Goal: Information Seeking & Learning: Check status

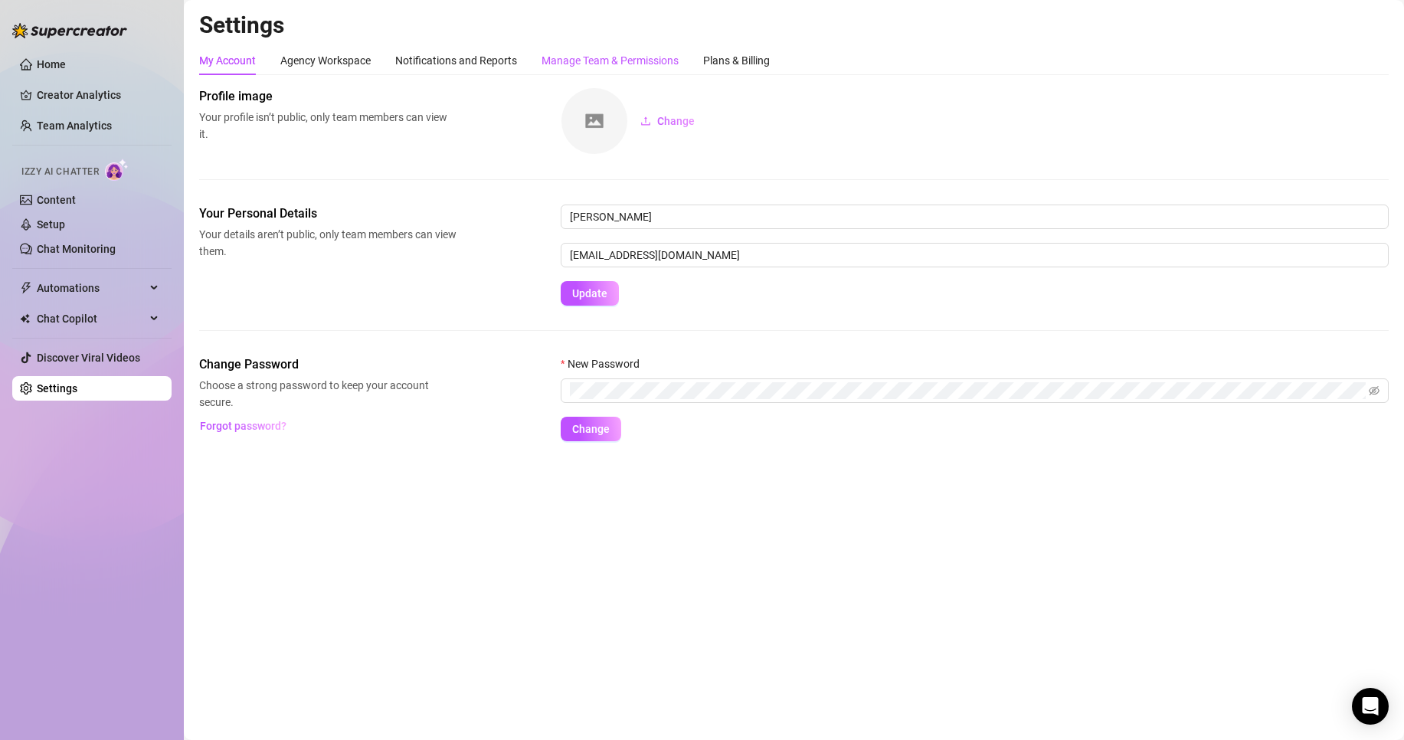
click at [568, 64] on div "Manage Team & Permissions" at bounding box center [609, 60] width 137 height 17
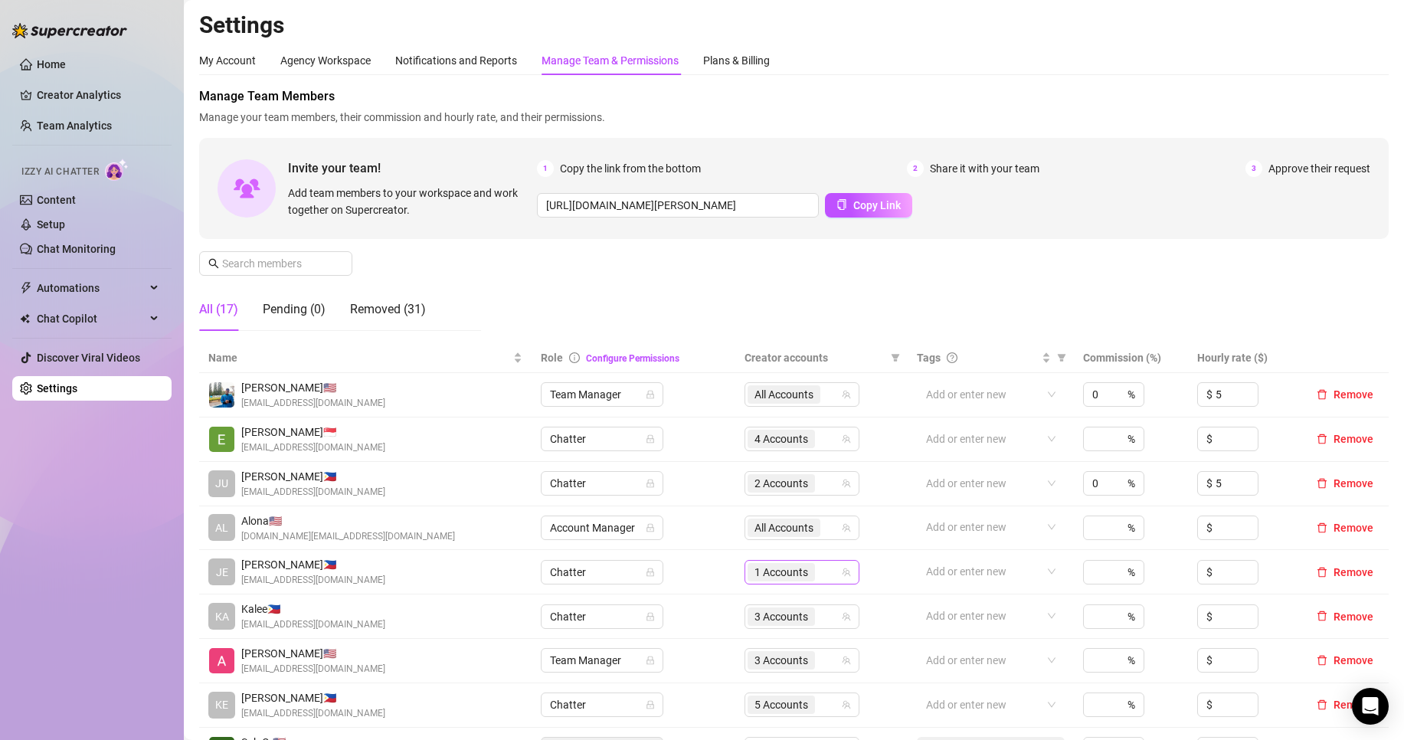
click at [757, 569] on span "1 Accounts" at bounding box center [781, 572] width 54 height 17
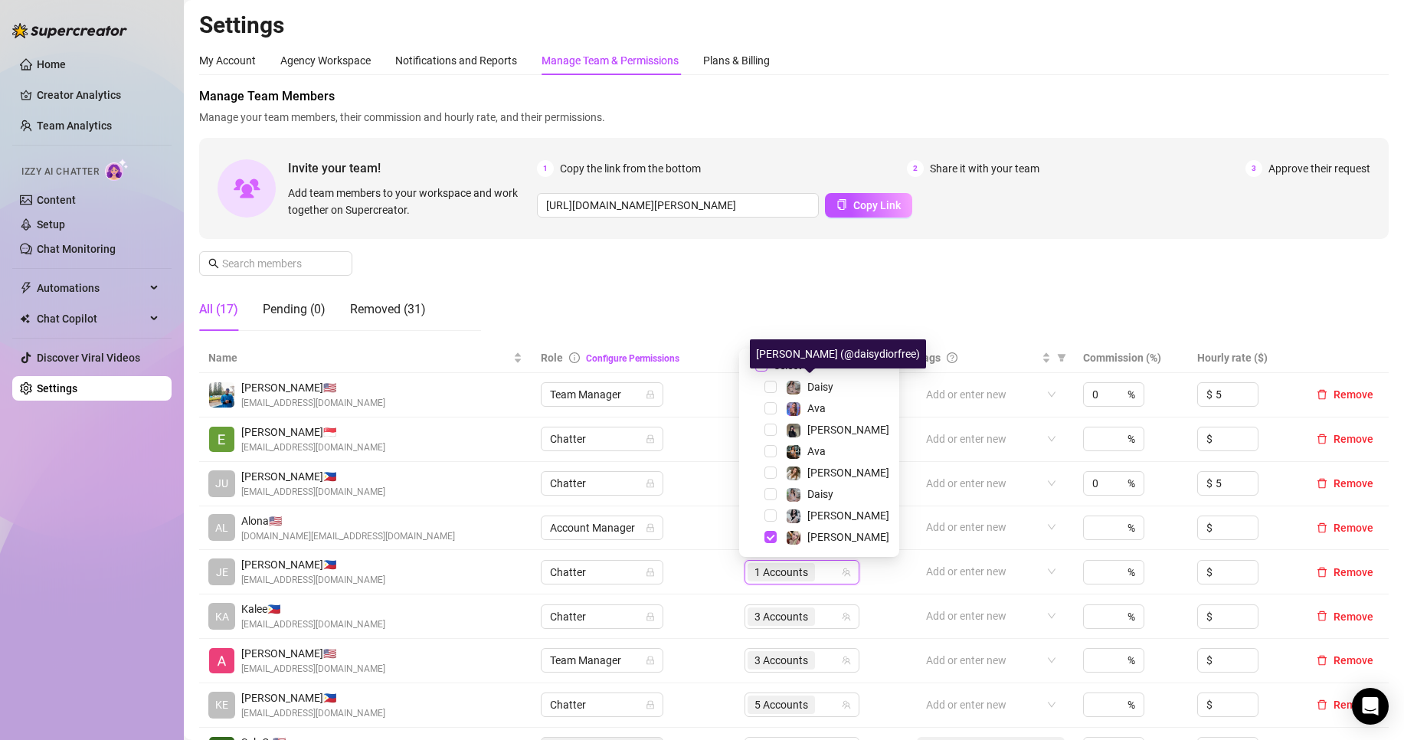
click at [795, 356] on div "[PERSON_NAME] (@daisydiorfree)" at bounding box center [838, 353] width 176 height 29
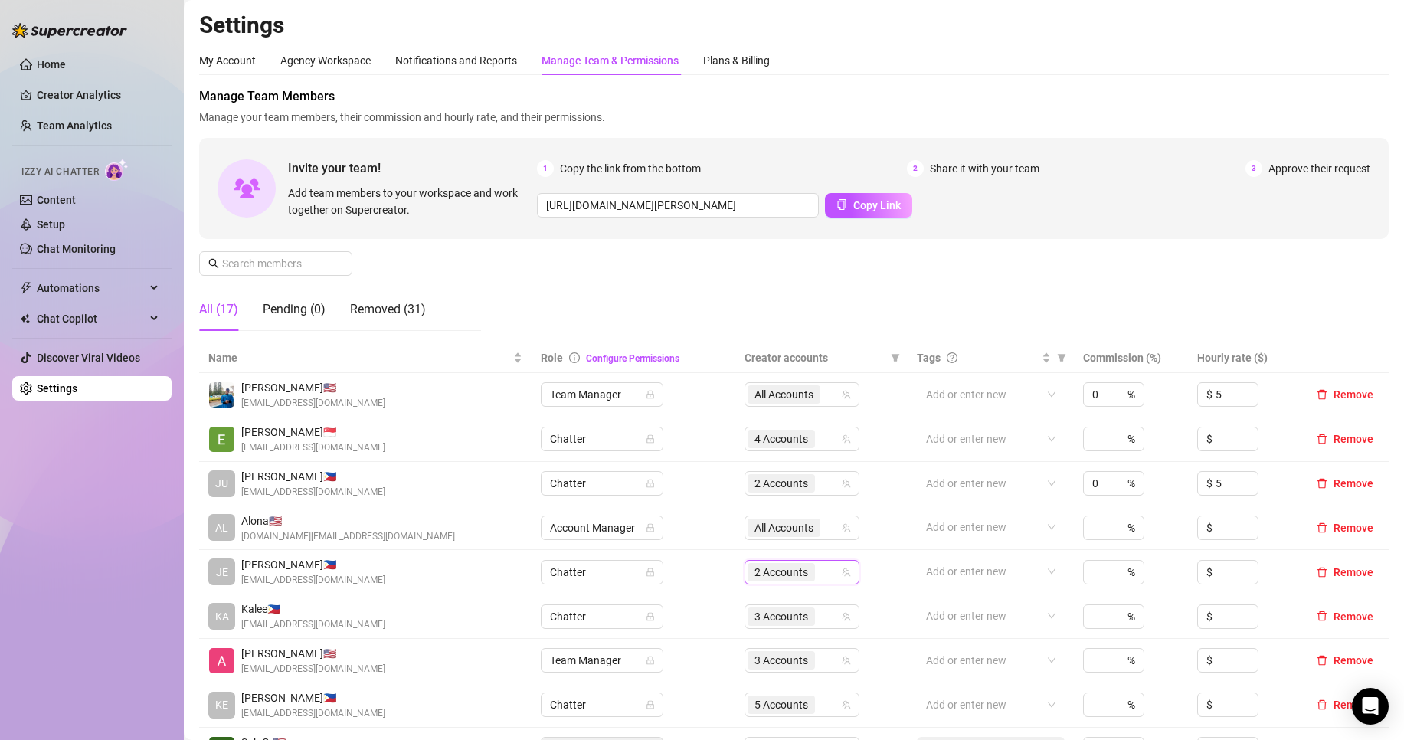
click at [806, 568] on span "2 Accounts" at bounding box center [780, 572] width 67 height 18
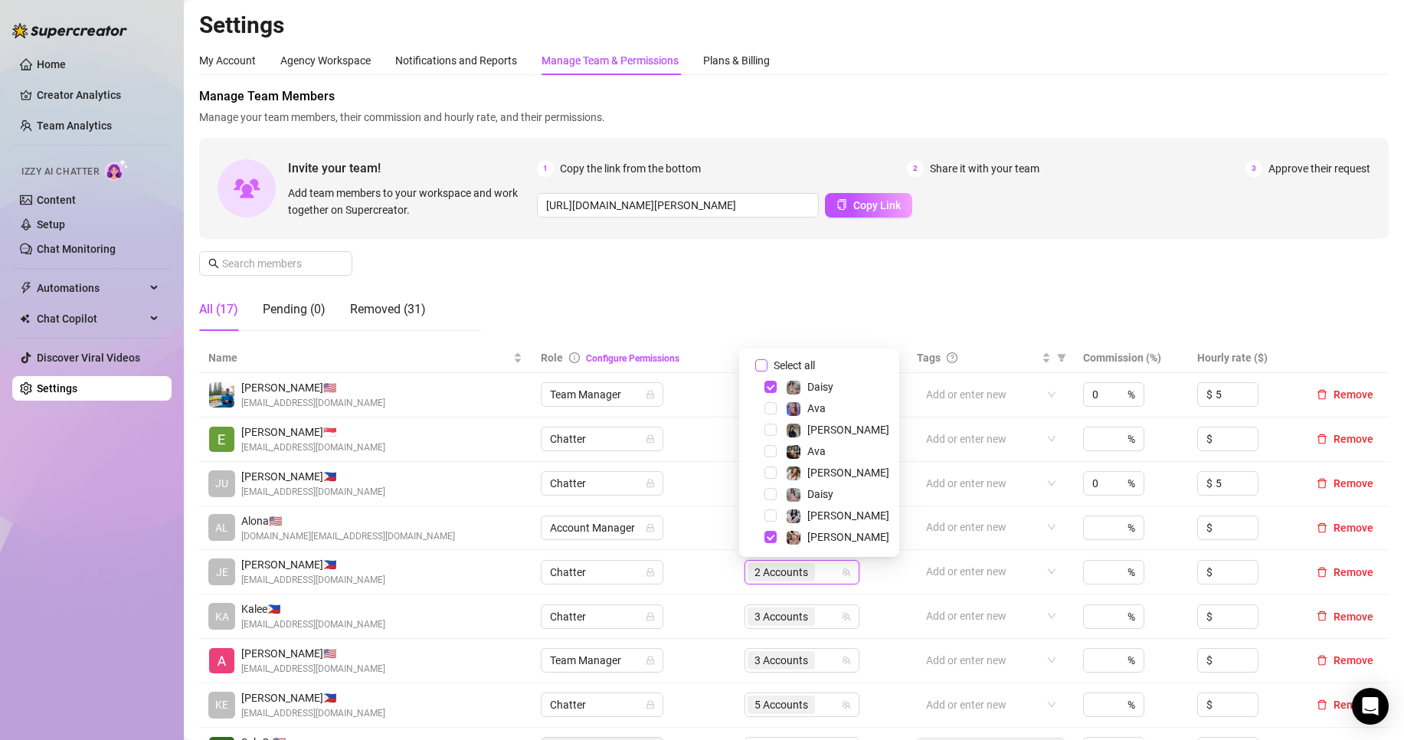
click at [803, 370] on span "Select all" at bounding box center [794, 365] width 54 height 17
click at [767, 370] on input "Select all" at bounding box center [761, 365] width 12 height 12
click at [803, 370] on span "Select all" at bounding box center [794, 365] width 54 height 17
click at [767, 370] on input "Select all" at bounding box center [761, 365] width 12 height 12
checkbox input "false"
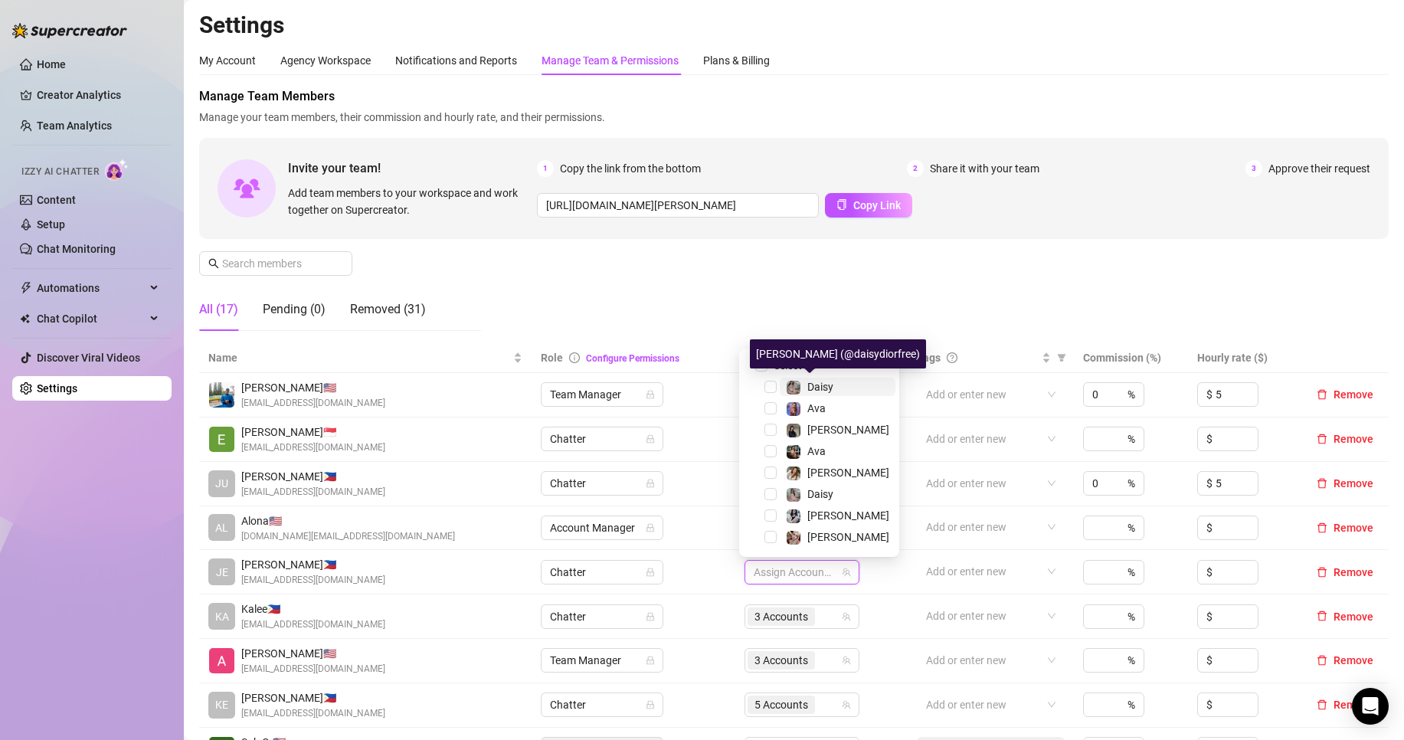
click at [819, 381] on span "Daisy" at bounding box center [820, 387] width 26 height 12
click at [819, 407] on span "Ava" at bounding box center [816, 408] width 18 height 12
click at [837, 446] on span "Ava" at bounding box center [837, 451] width 116 height 18
click at [833, 460] on div "Ava" at bounding box center [819, 451] width 152 height 18
click at [832, 465] on div "[PERSON_NAME]" at bounding box center [848, 472] width 82 height 18
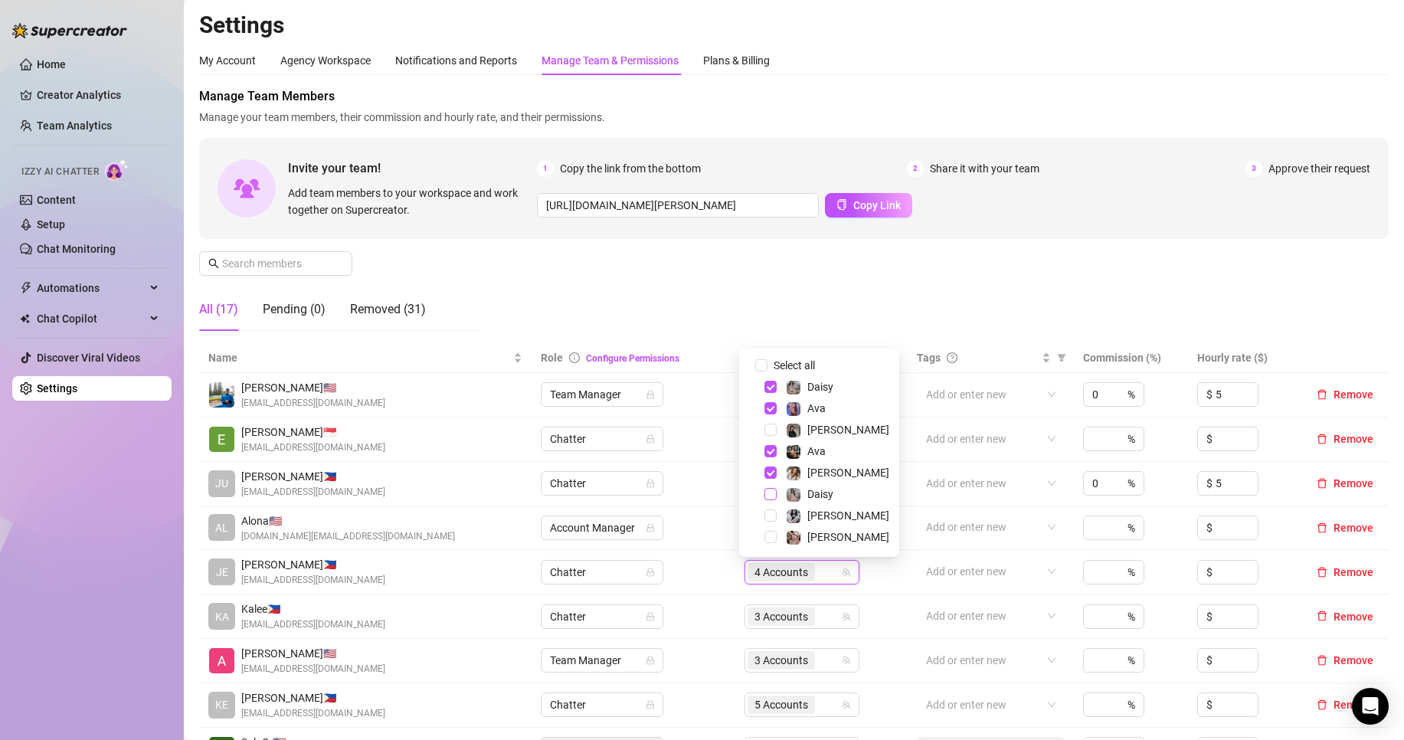
click at [769, 494] on span "Select tree node" at bounding box center [770, 494] width 12 height 12
click at [709, 485] on td "Chatter" at bounding box center [633, 484] width 204 height 44
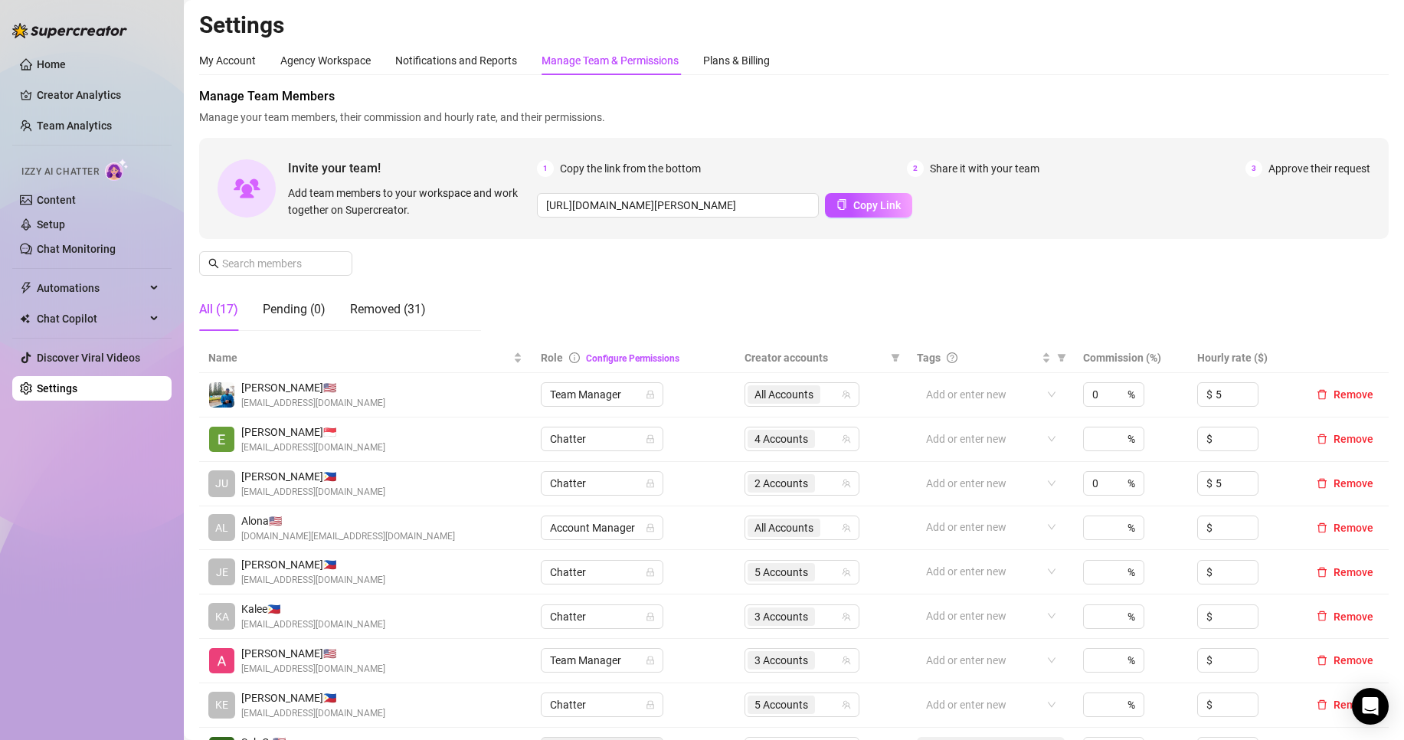
click at [867, 471] on td "2 Accounts" at bounding box center [821, 484] width 172 height 44
click at [843, 474] on div "2 Accounts" at bounding box center [801, 483] width 115 height 25
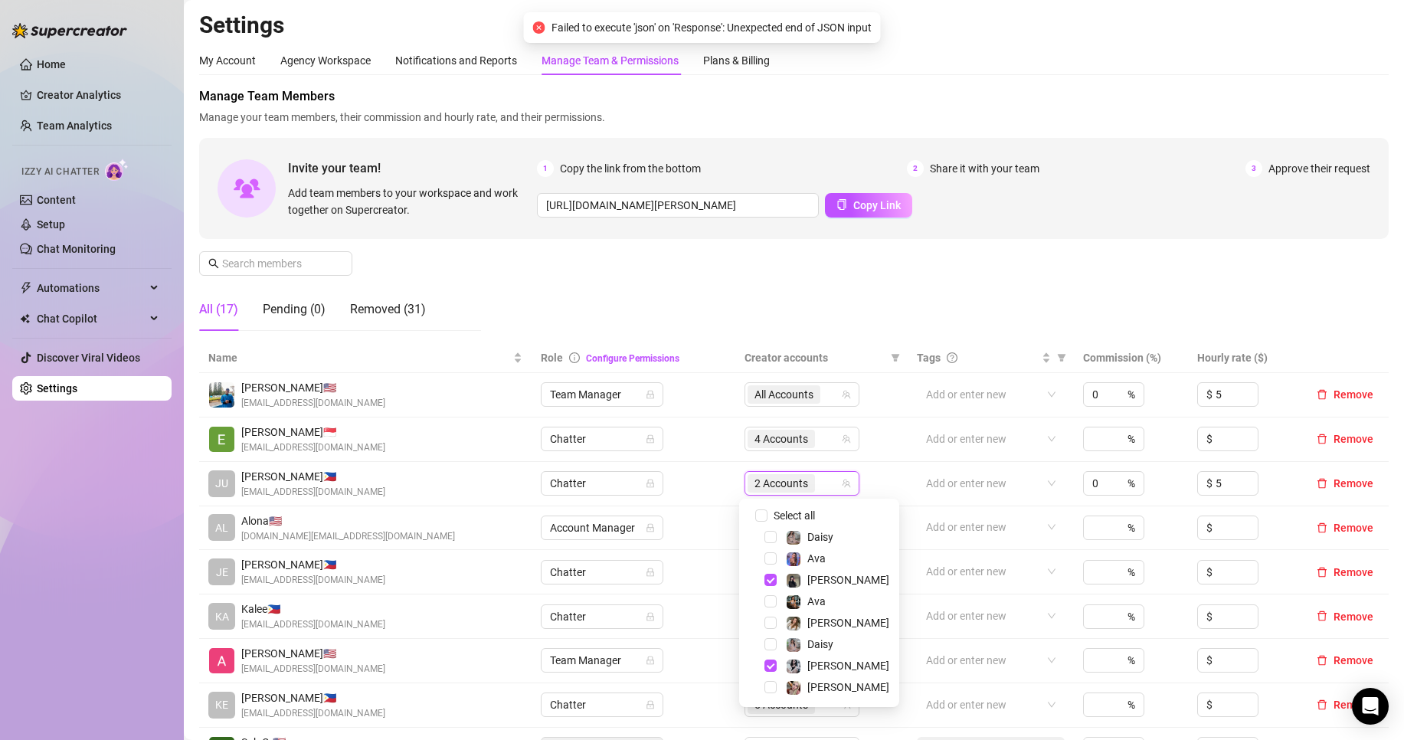
drag, startPoint x: 828, startPoint y: 283, endPoint x: 836, endPoint y: 380, distance: 97.6
click at [828, 283] on div "Manage Team Members Manage your team members, their commission and hourly rate,…" at bounding box center [793, 215] width 1189 height 256
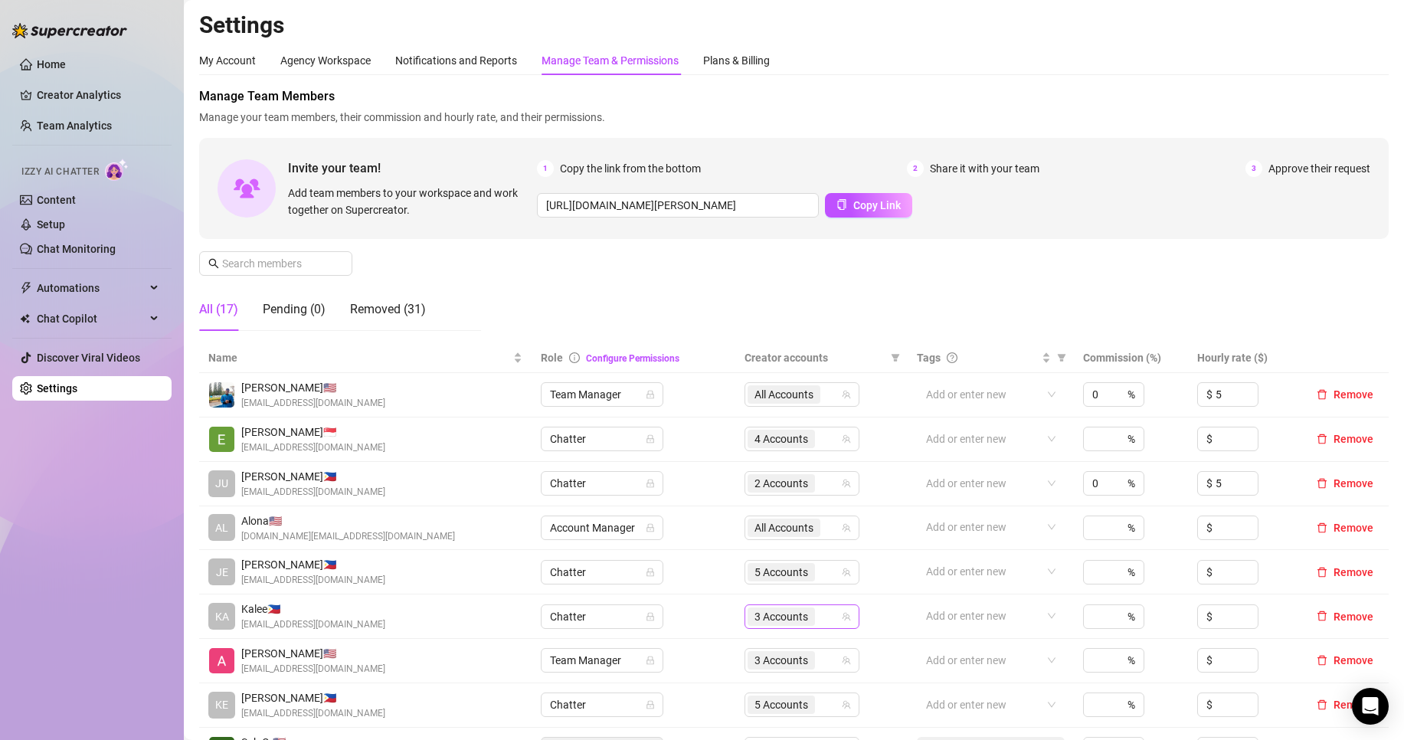
click at [805, 611] on span "3 Accounts" at bounding box center [780, 616] width 67 height 18
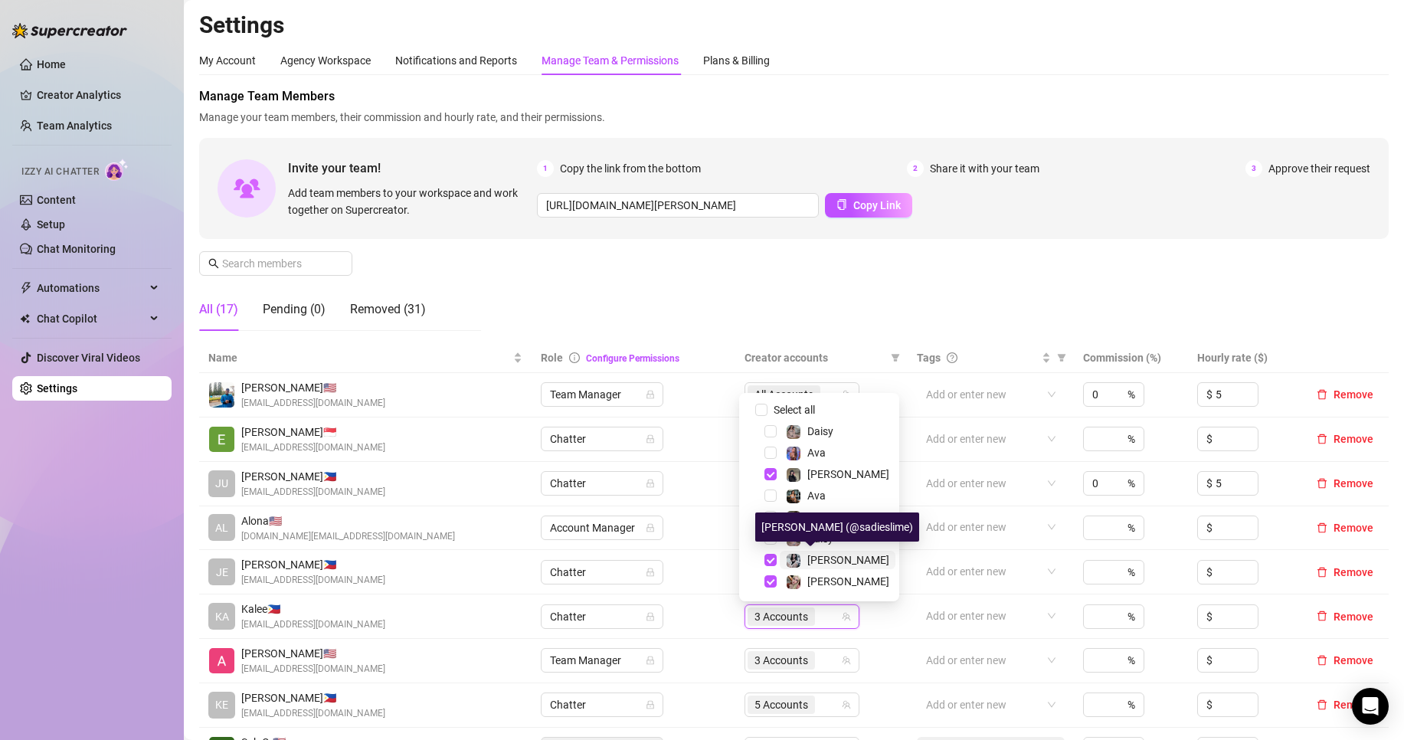
click at [812, 560] on span "[PERSON_NAME]" at bounding box center [848, 560] width 82 height 12
click at [802, 296] on div "Manage Team Members Manage your team members, their commission and hourly rate,…" at bounding box center [793, 215] width 1189 height 256
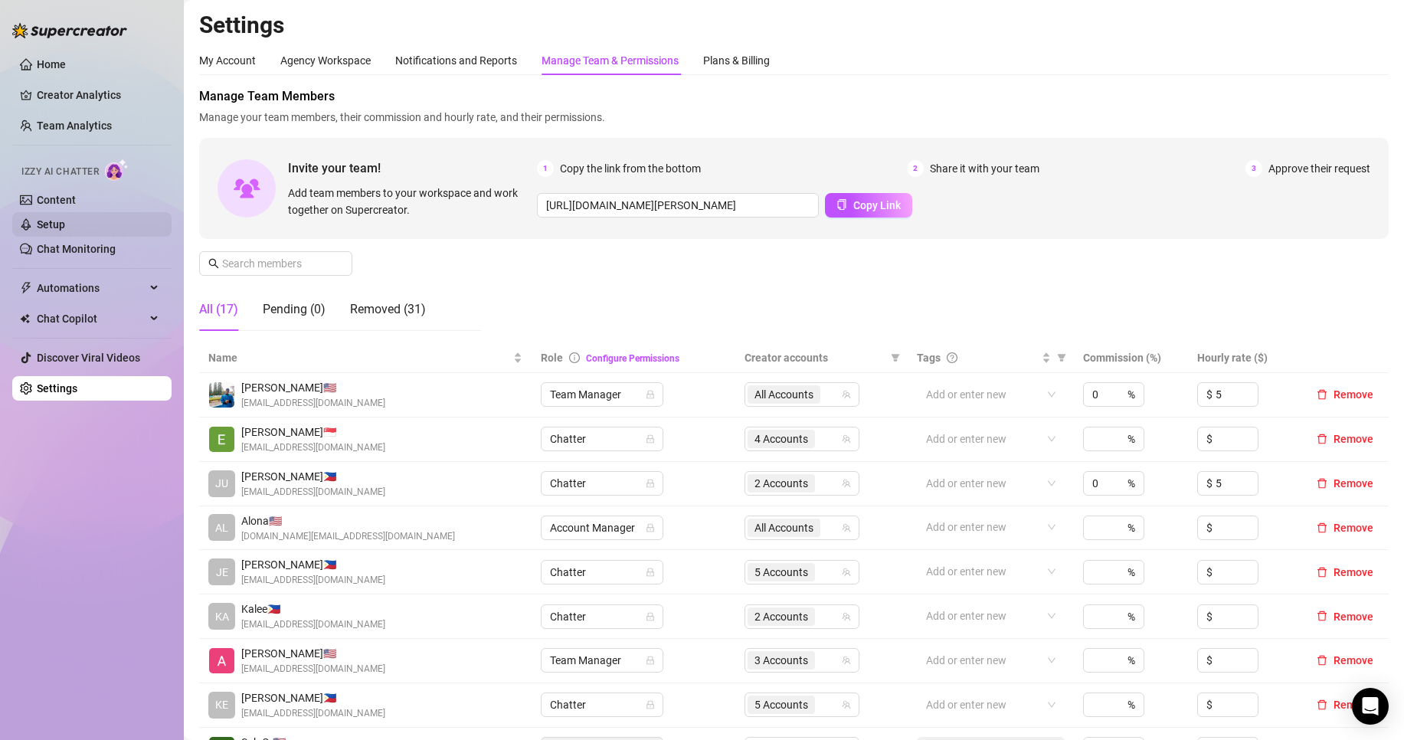
click at [65, 224] on link "Setup" at bounding box center [51, 224] width 28 height 12
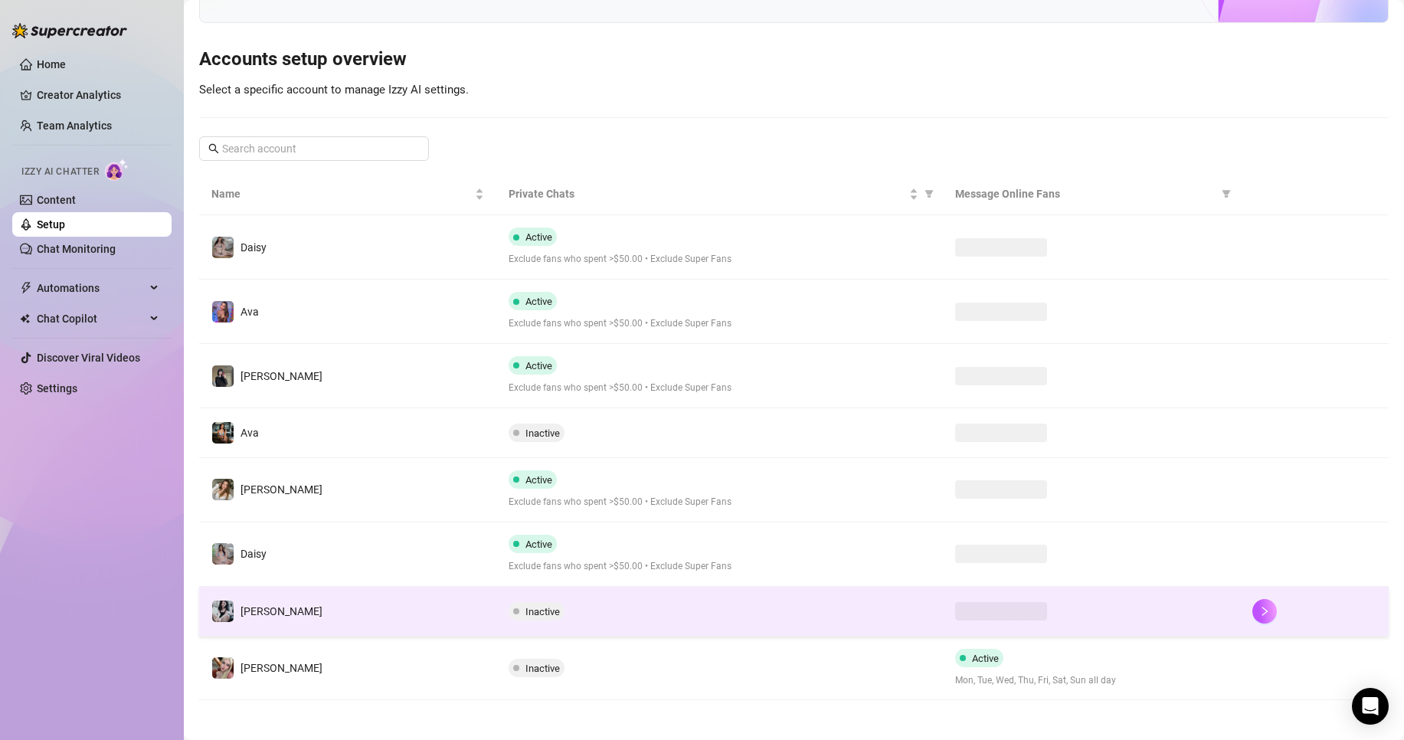
scroll to position [126, 0]
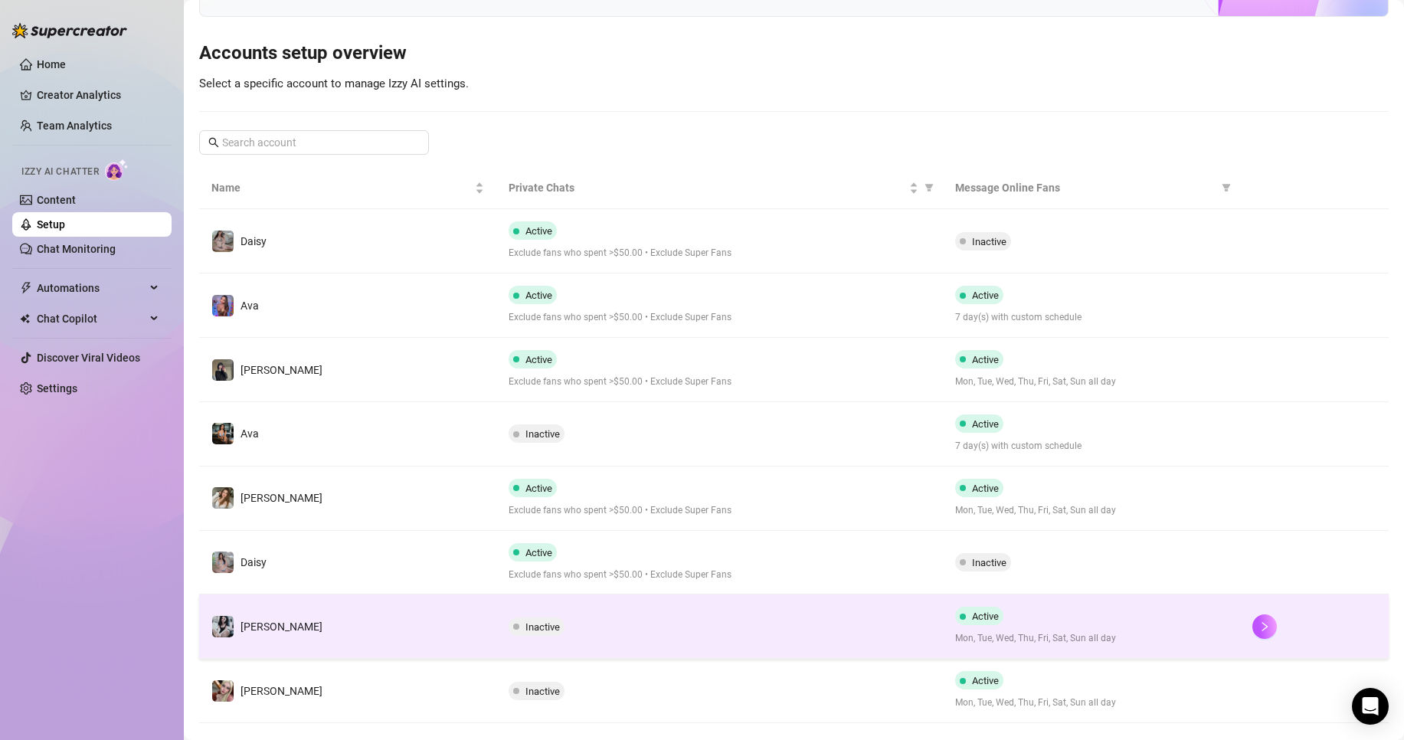
click at [752, 606] on td "Inactive" at bounding box center [719, 626] width 446 height 64
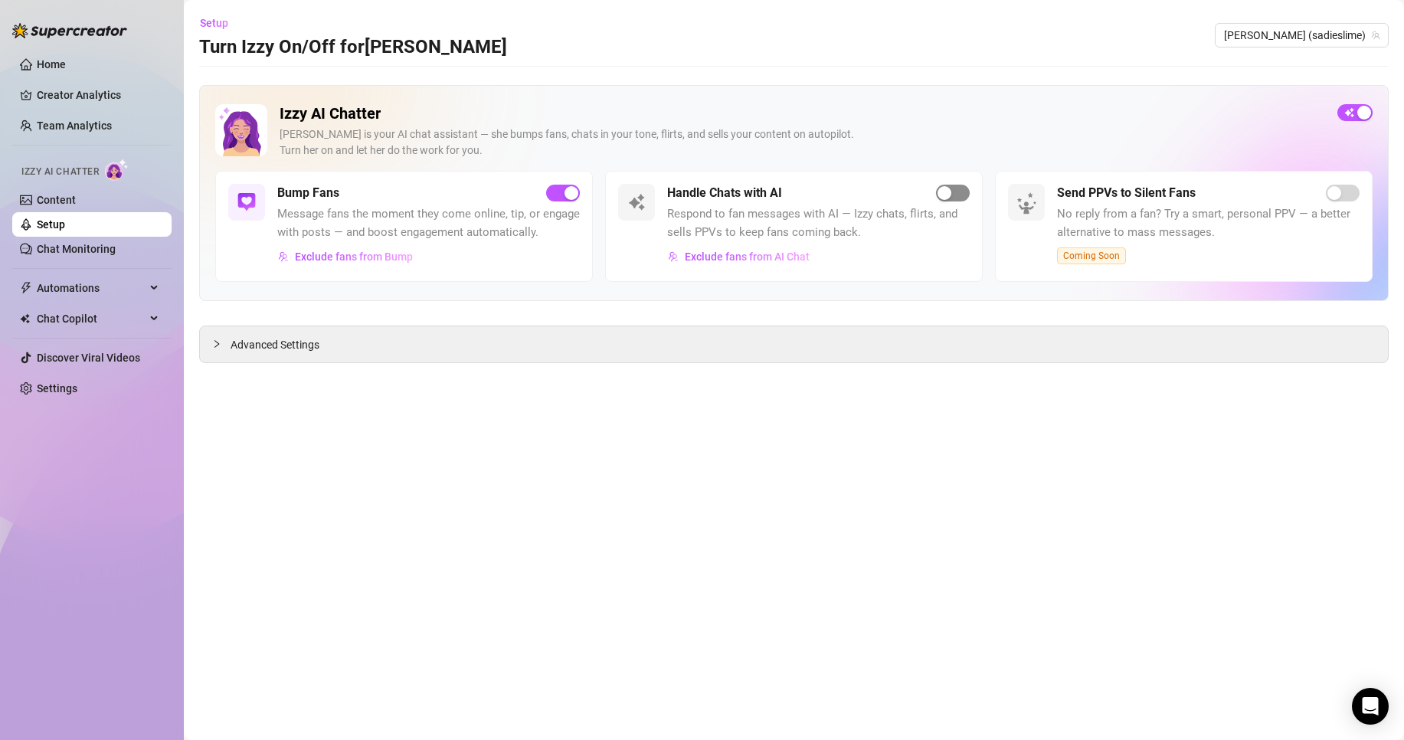
click at [966, 186] on span "button" at bounding box center [953, 193] width 34 height 17
click at [74, 106] on link "Creator Analytics" at bounding box center [98, 95] width 123 height 25
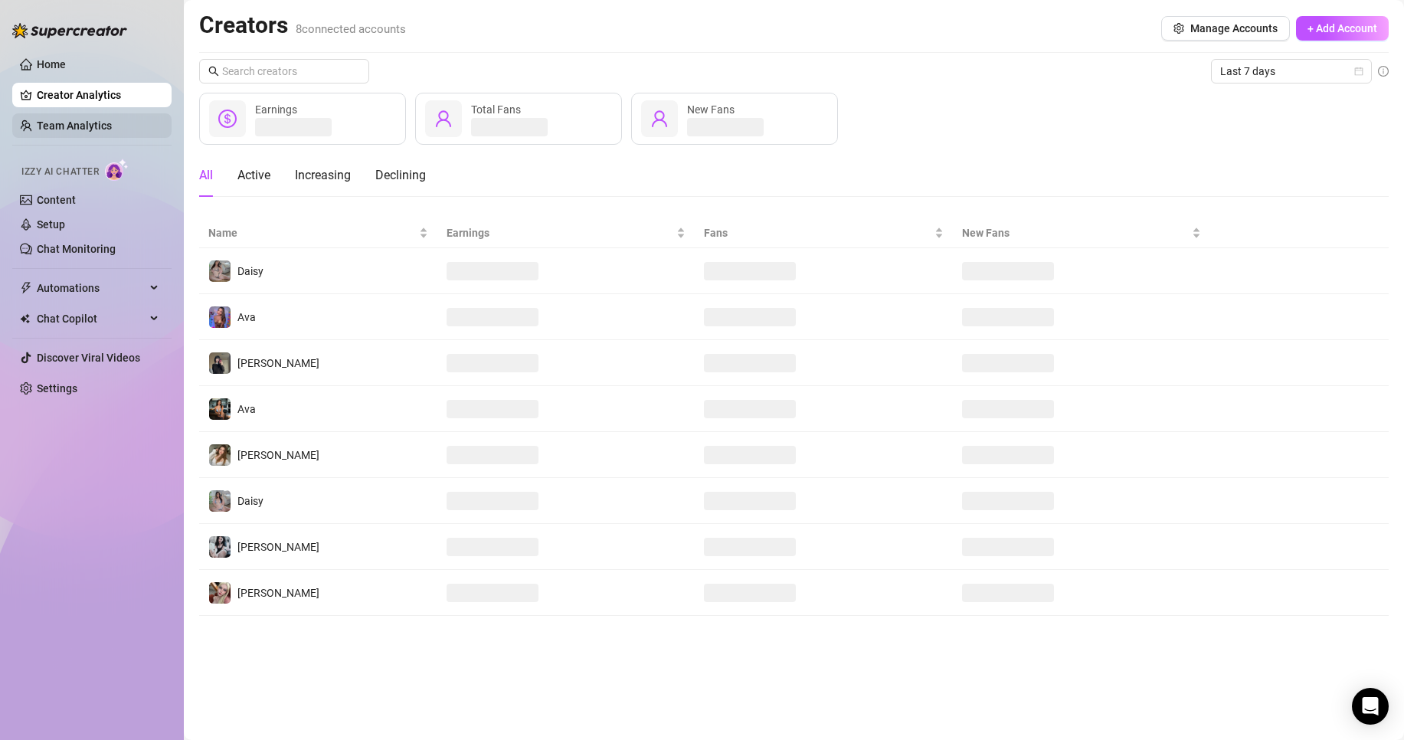
click at [79, 119] on link "Team Analytics" at bounding box center [74, 125] width 75 height 12
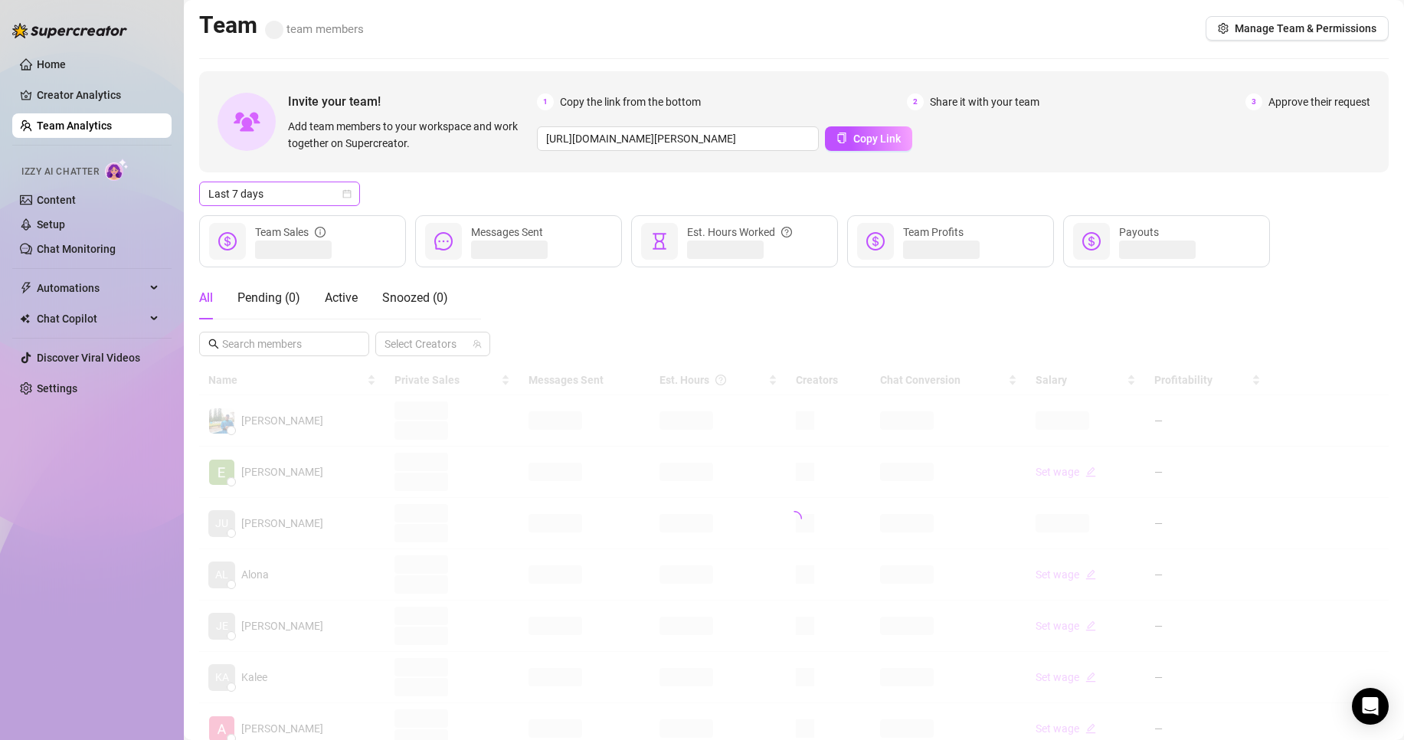
click at [317, 185] on span "Last 7 days" at bounding box center [279, 193] width 142 height 23
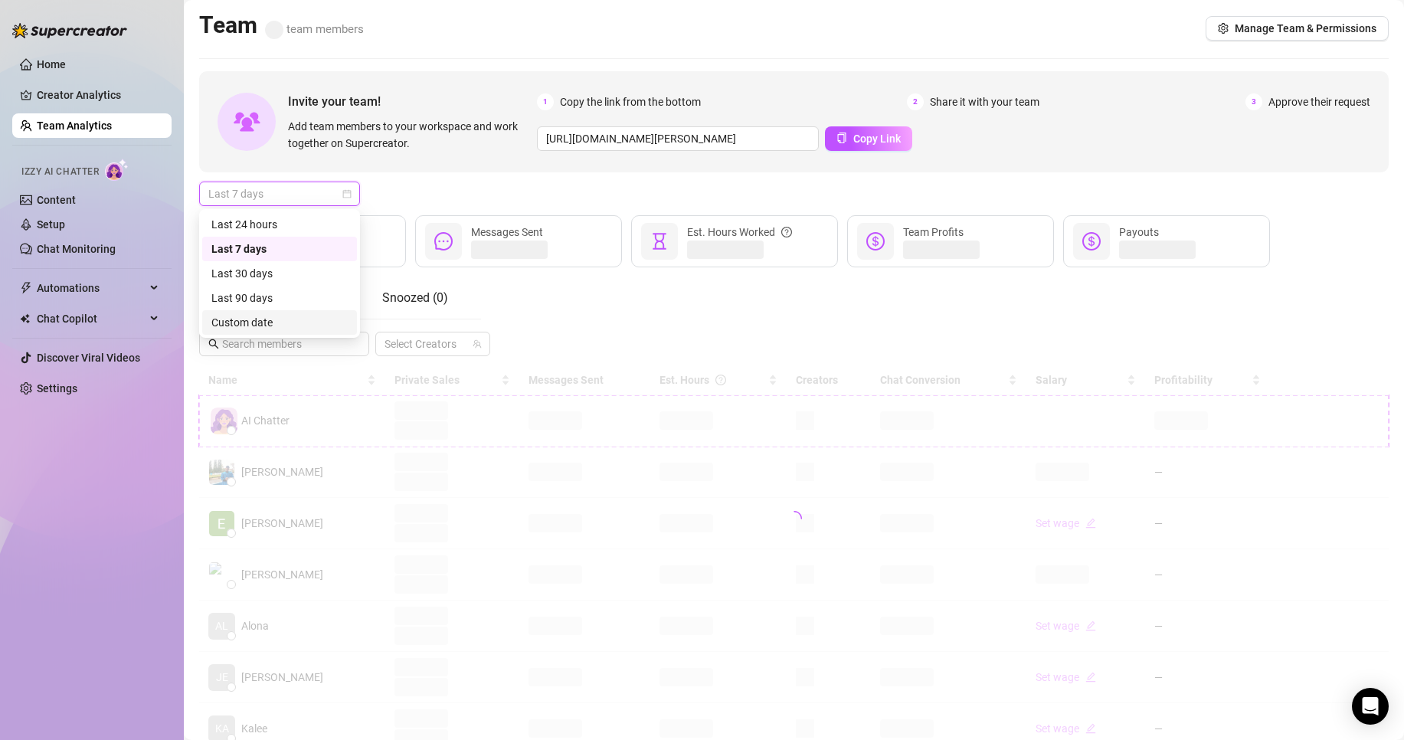
click at [309, 322] on div "Custom date" at bounding box center [279, 322] width 136 height 17
type input "[DATE]"
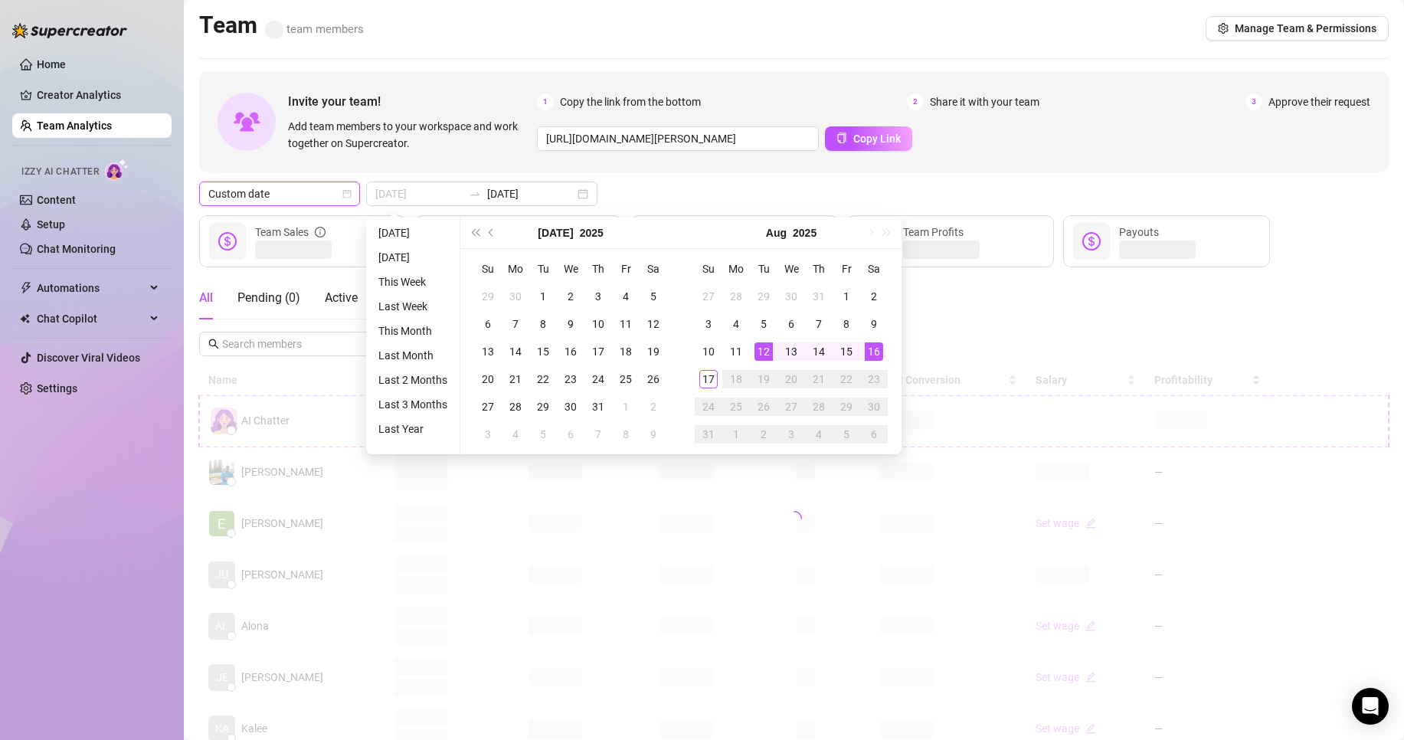
type input "[DATE]"
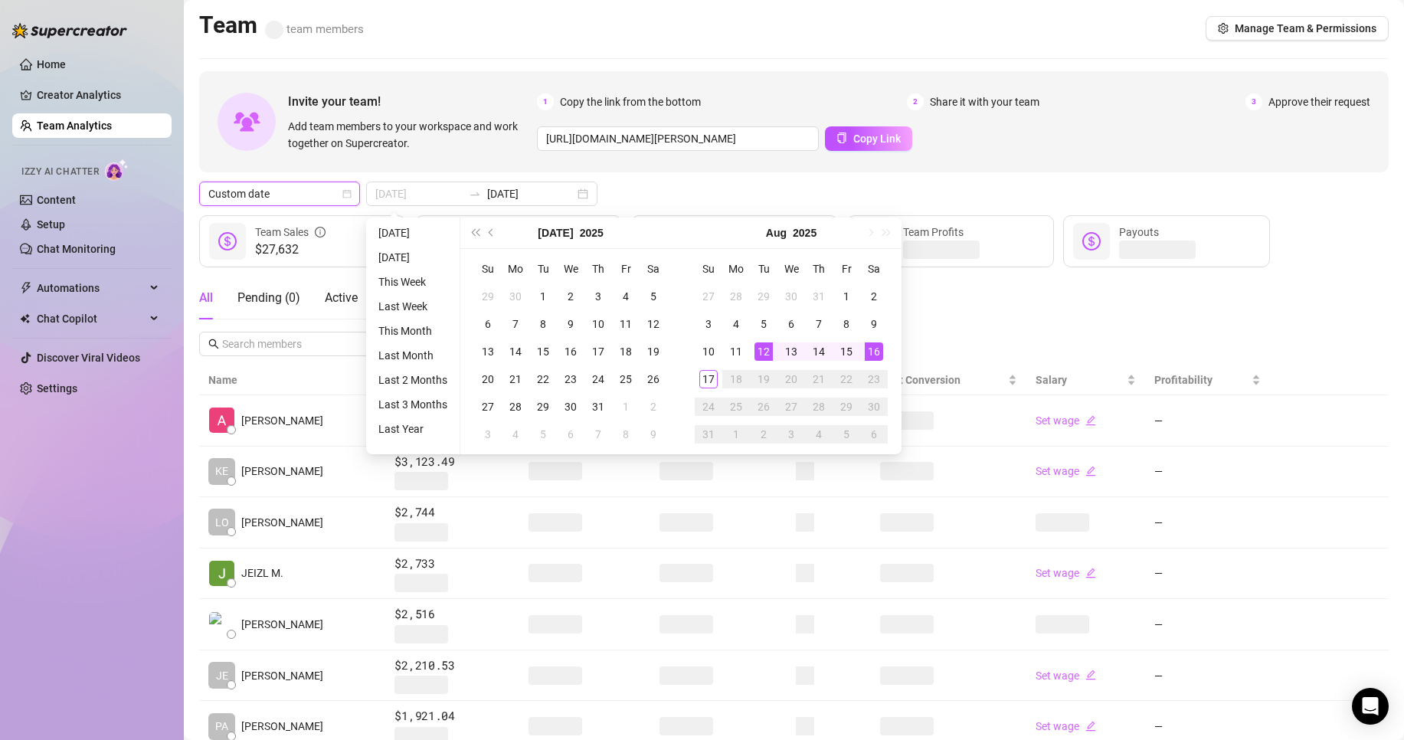
click at [761, 358] on div "12" at bounding box center [763, 351] width 18 height 18
type input "[DATE]"
click at [716, 376] on div "17" at bounding box center [708, 379] width 18 height 18
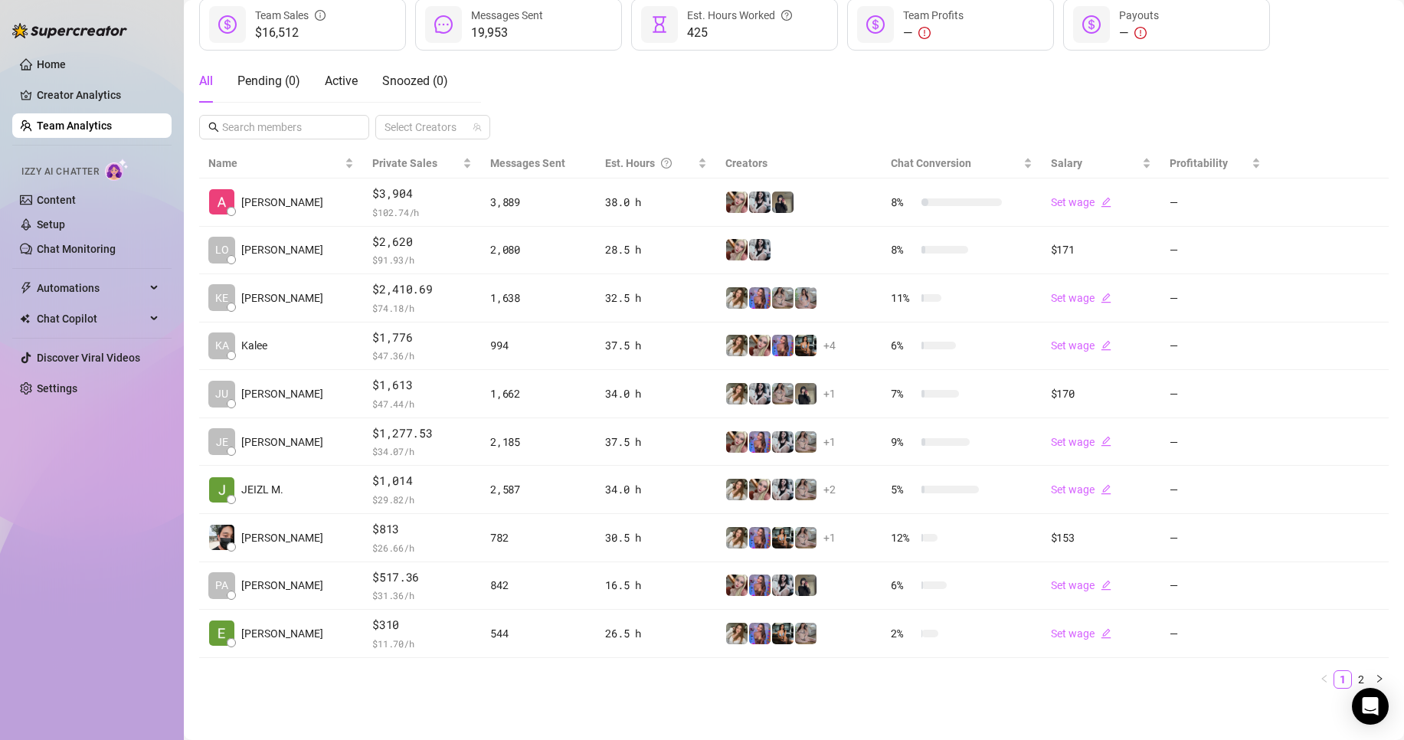
scroll to position [224, 0]
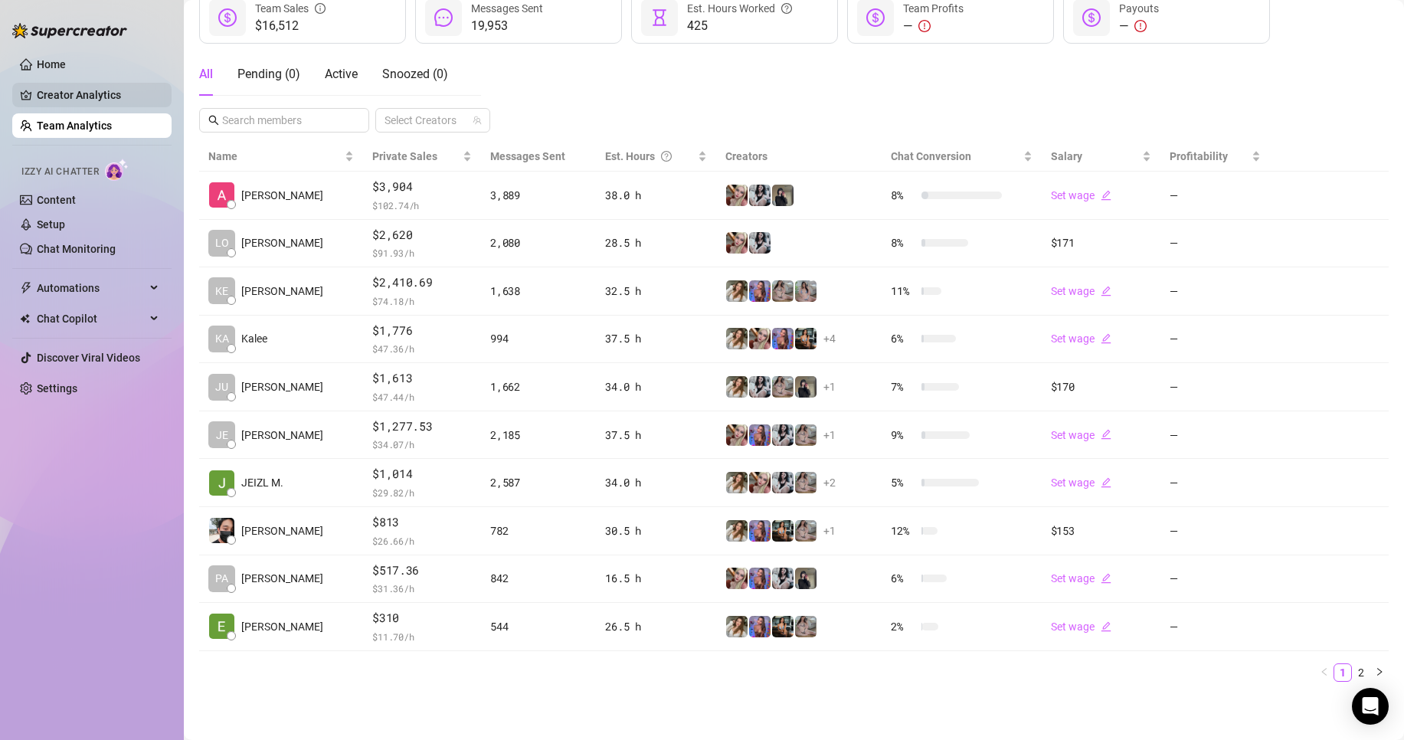
click at [77, 106] on link "Creator Analytics" at bounding box center [98, 95] width 123 height 25
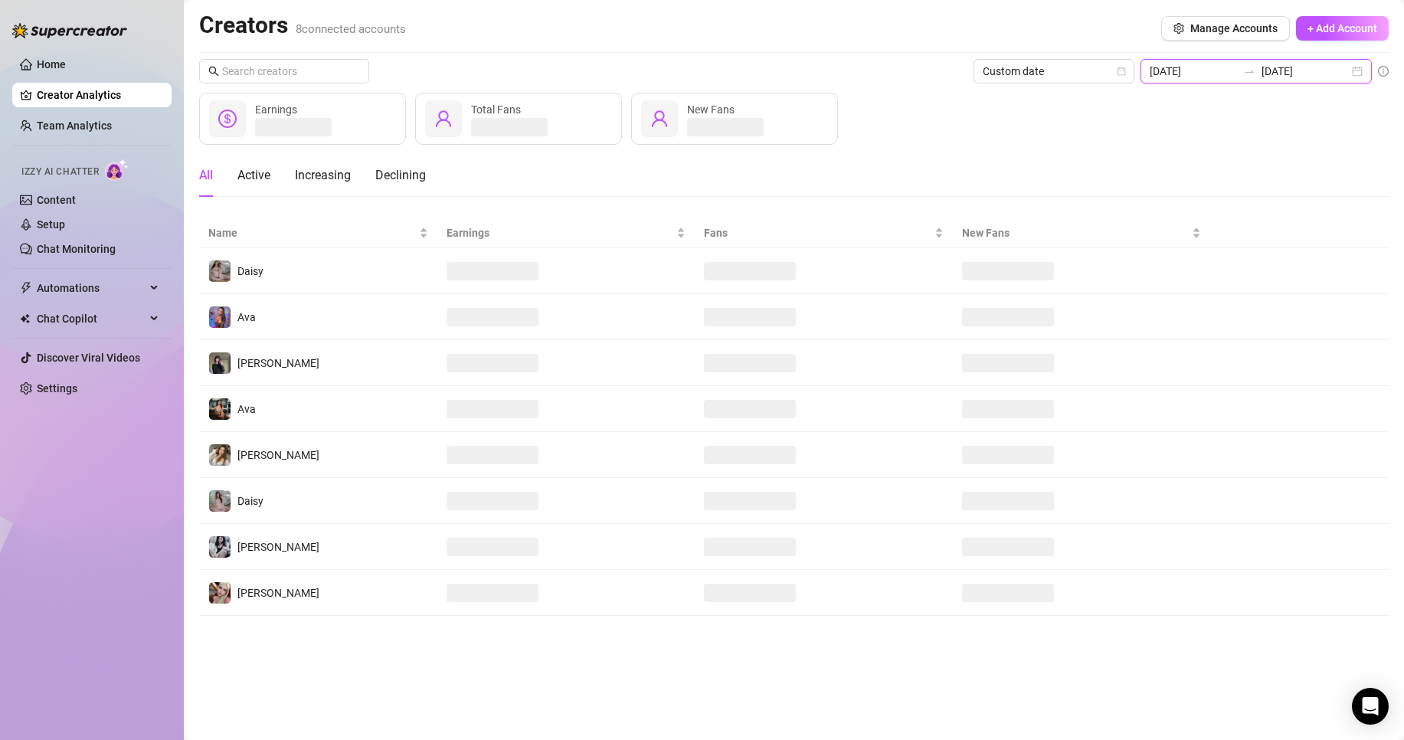
click at [1298, 74] on input "[DATE]" at bounding box center [1304, 71] width 87 height 17
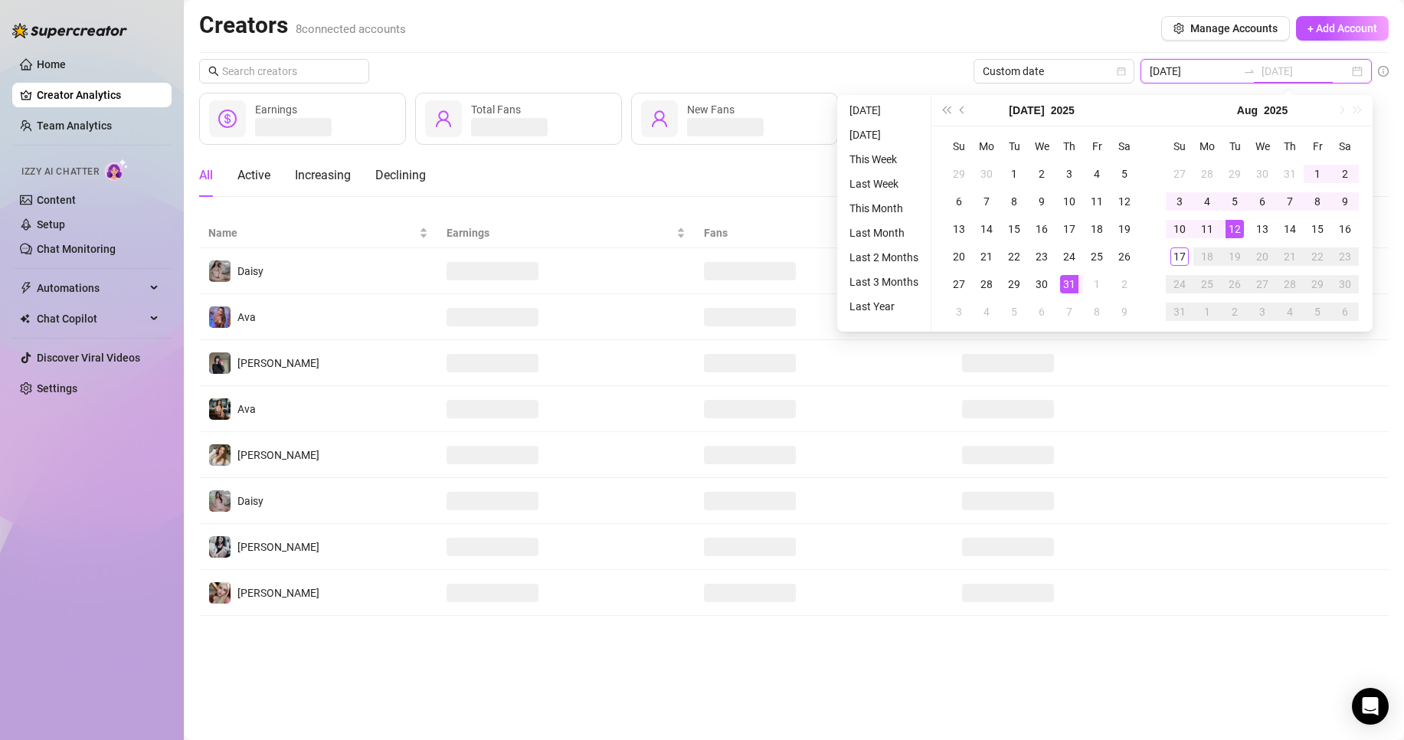
type input "[DATE]"
click at [1182, 265] on div "17" at bounding box center [1179, 256] width 18 height 18
click at [1181, 265] on div "17" at bounding box center [1179, 256] width 18 height 18
type input "[DATE]"
click at [1181, 265] on td at bounding box center [1082, 271] width 258 height 46
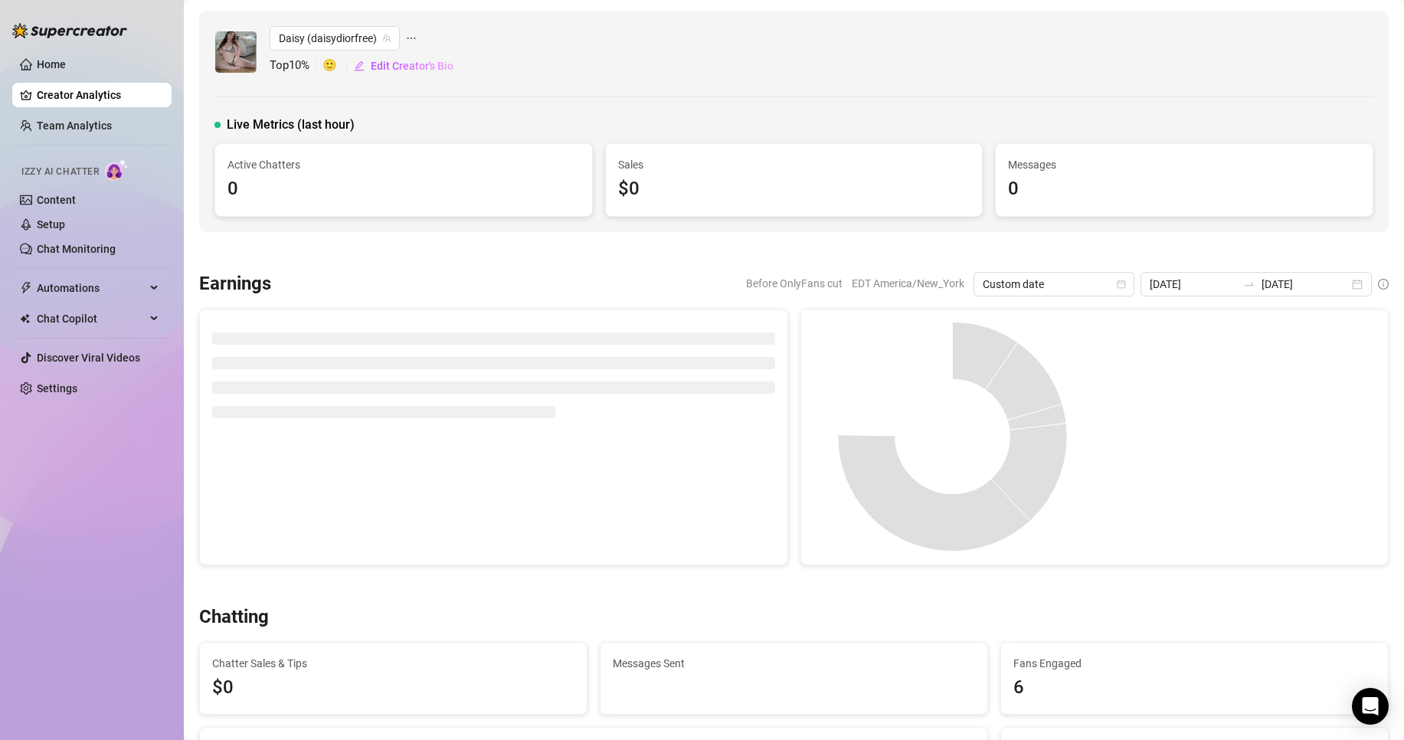
click at [91, 87] on link "Creator Analytics" at bounding box center [98, 95] width 123 height 25
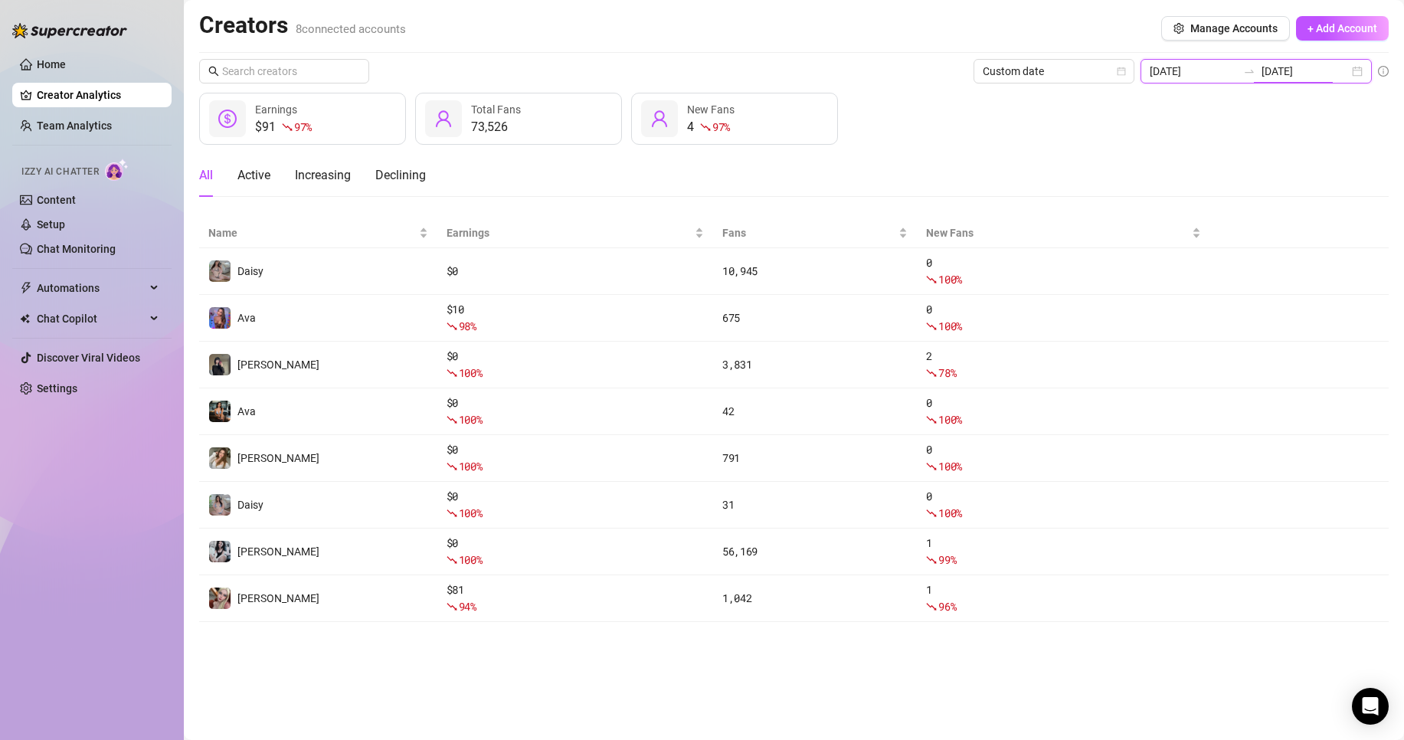
click at [1282, 69] on input "[DATE]" at bounding box center [1304, 71] width 87 height 17
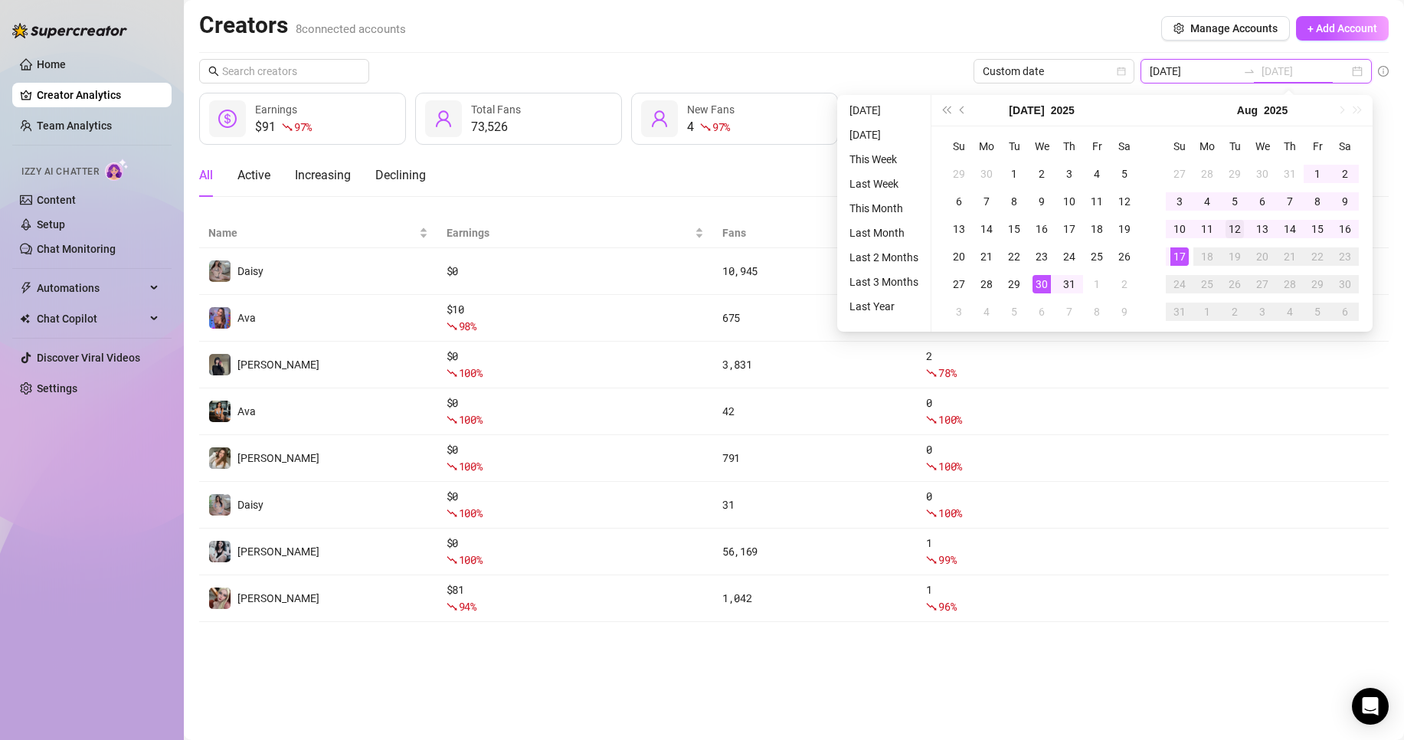
type input "[DATE]"
click at [1237, 237] on div "12" at bounding box center [1234, 229] width 18 height 18
click at [1183, 260] on div "17" at bounding box center [1179, 256] width 18 height 18
type input "[DATE]"
